Goal: Find specific page/section: Find specific page/section

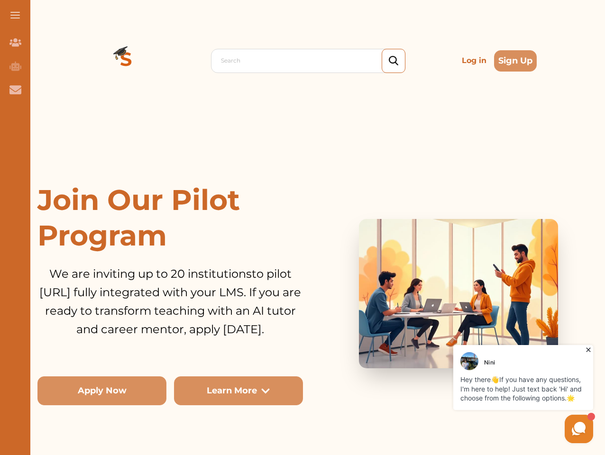
click at [303, 228] on h1 "Join Our Pilot Program" at bounding box center [170, 217] width 266 height 71
click at [15, 15] on span at bounding box center [14, 15] width 9 height 1
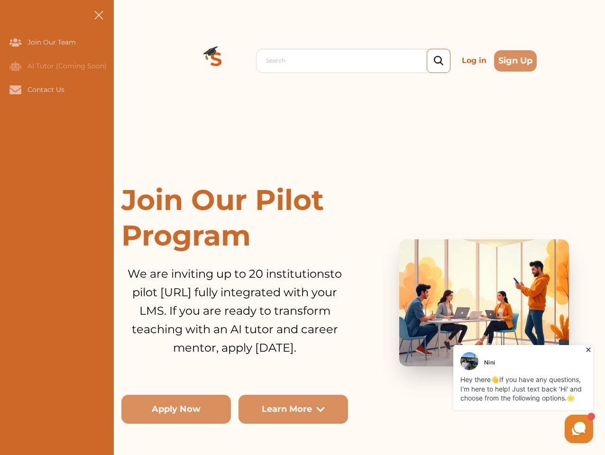
click at [15, 42] on icon "Join Our Team" at bounding box center [15, 42] width 12 height 8
click at [15, 66] on icon "AI Tutor (Coming Soon)" at bounding box center [15, 65] width 12 height 9
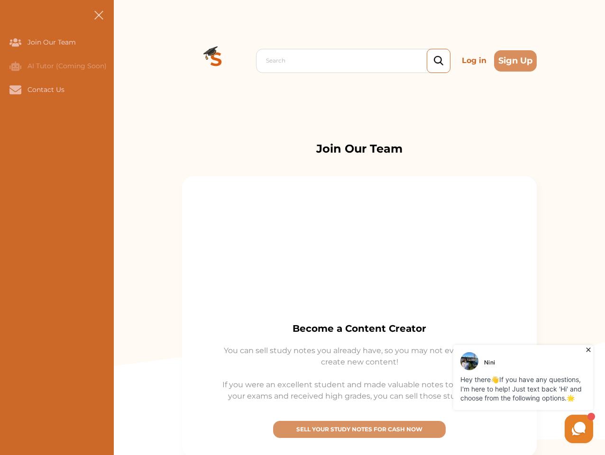
click at [15, 90] on icon "Contact Us" at bounding box center [15, 89] width 12 height 9
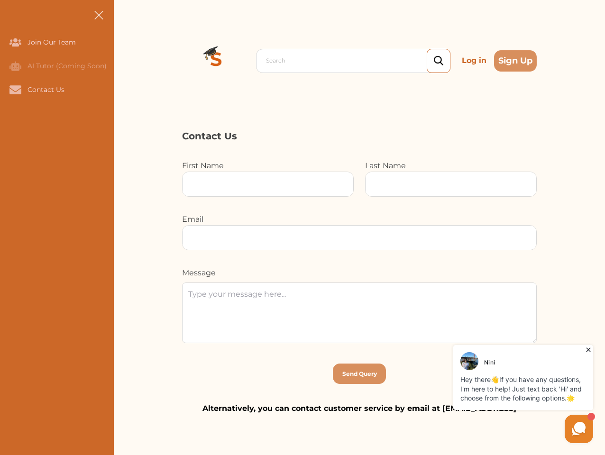
click at [126, 61] on div "Search Log in Sign Up Search Log in Sign Up" at bounding box center [360, 60] width 492 height 121
click at [474, 61] on p "Log in" at bounding box center [474, 60] width 32 height 19
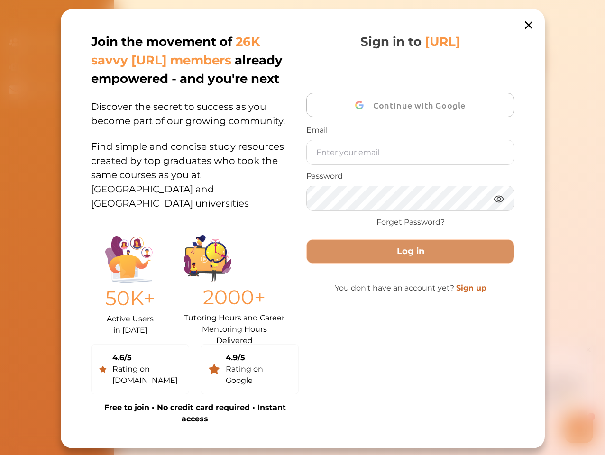
click at [516, 61] on div "Join the movement of 26K savvy [URL] members already empowered - and you're nex…" at bounding box center [303, 229] width 484 height 440
click at [102, 391] on link "4.6/5 Rating on [DOMAIN_NAME]" at bounding box center [140, 369] width 98 height 50
